Goal: Task Accomplishment & Management: Manage account settings

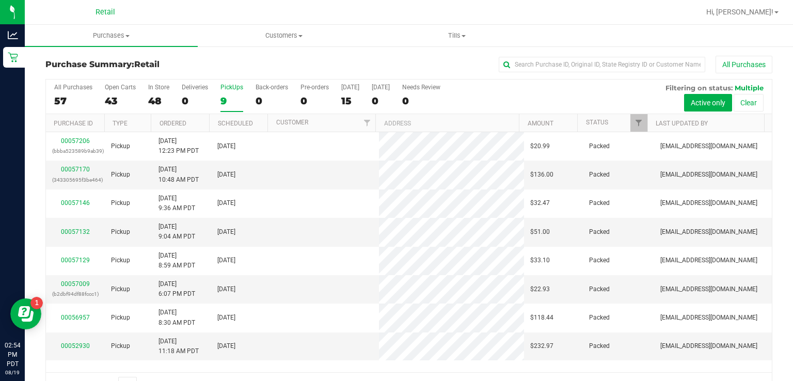
scroll to position [25, 0]
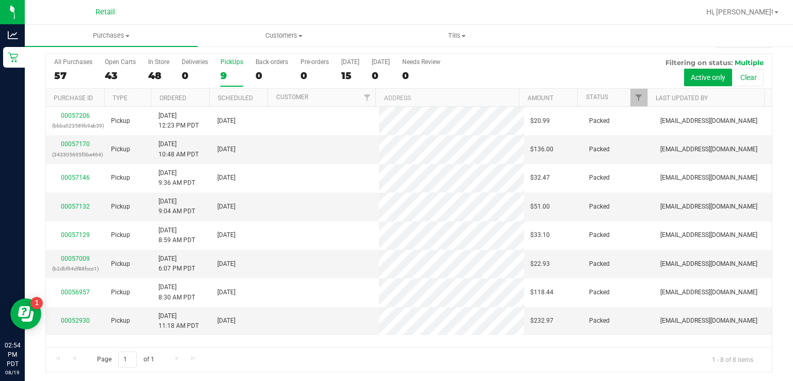
click at [235, 66] on label "PickUps 9" at bounding box center [232, 72] width 23 height 28
click at [0, 0] on input "PickUps 9" at bounding box center [0, 0] width 0 height 0
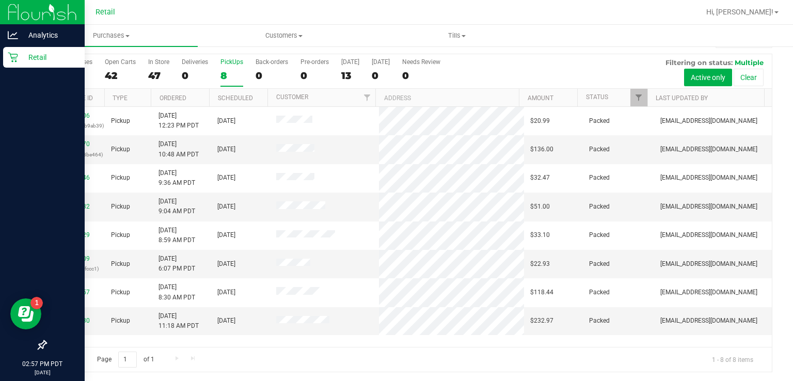
click at [7, 68] on link "Retail" at bounding box center [42, 58] width 85 height 22
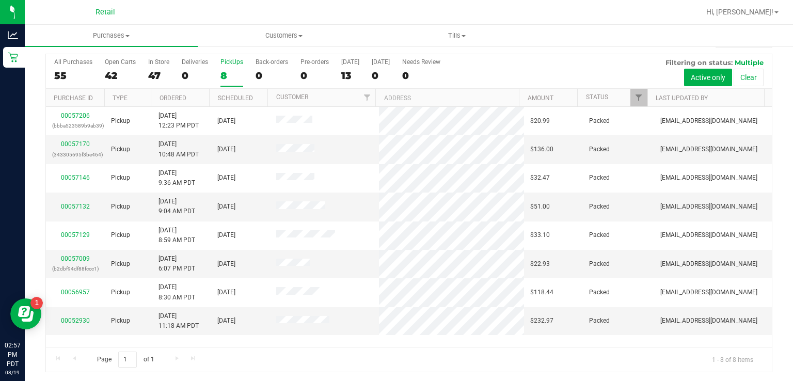
click at [236, 64] on div "PickUps" at bounding box center [232, 61] width 23 height 7
click at [0, 0] on input "PickUps 8" at bounding box center [0, 0] width 0 height 0
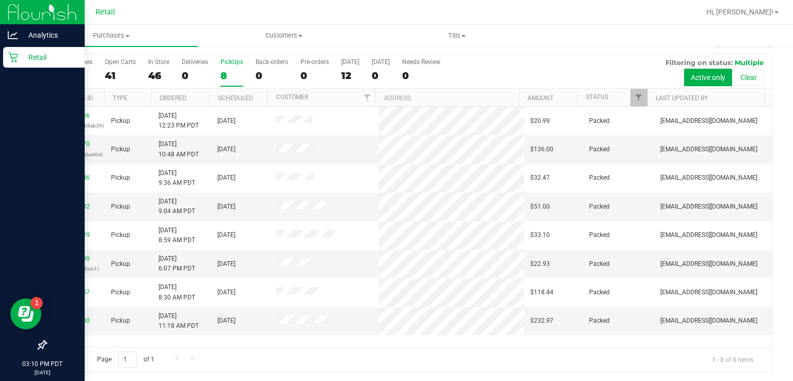
click at [17, 65] on div "Retail" at bounding box center [44, 57] width 82 height 21
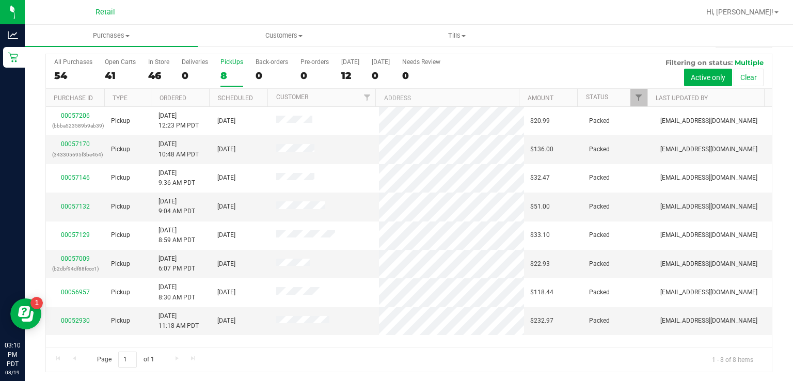
click at [236, 61] on div "PickUps" at bounding box center [232, 61] width 23 height 7
click at [0, 0] on input "PickUps 8" at bounding box center [0, 0] width 0 height 0
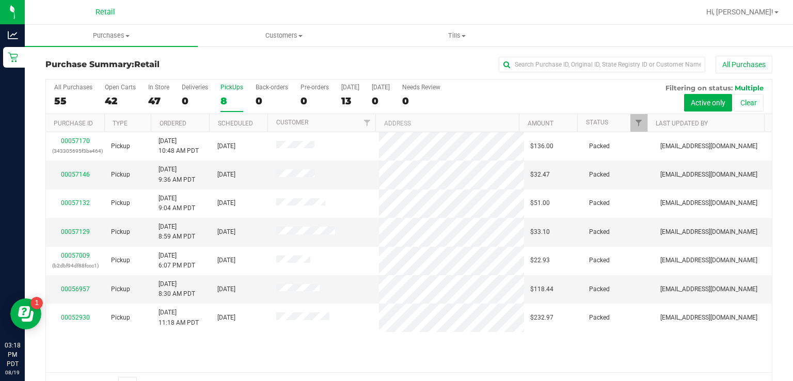
click at [231, 90] on div "PickUps" at bounding box center [232, 87] width 23 height 7
click at [0, 0] on input "PickUps 8" at bounding box center [0, 0] width 0 height 0
